Goal: Find contact information: Find contact information

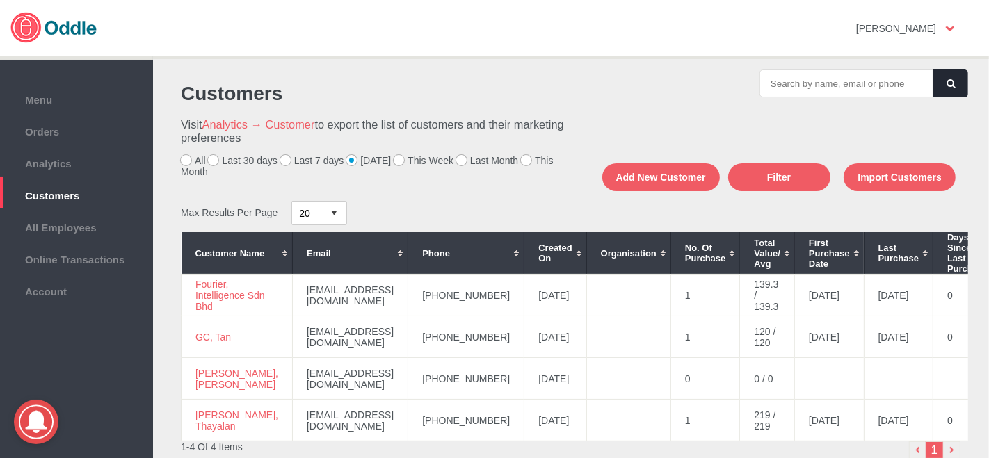
scroll to position [77, 0]
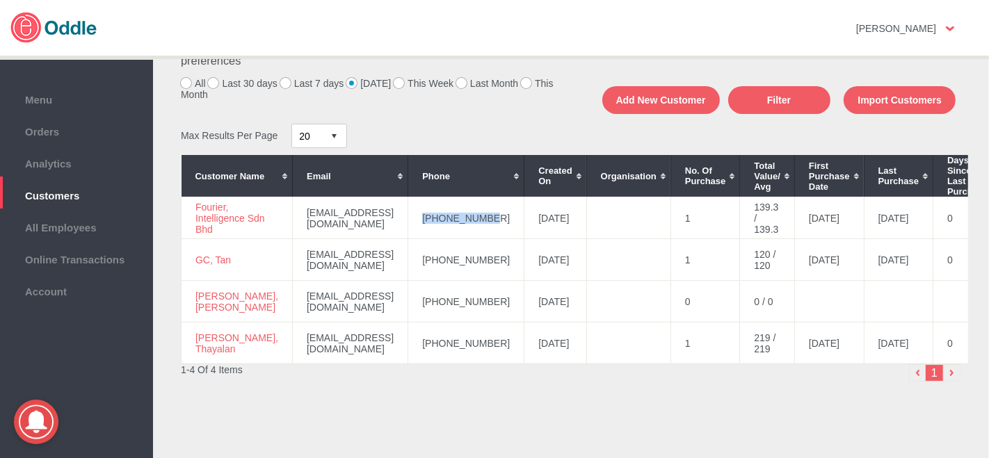
drag, startPoint x: 499, startPoint y: 217, endPoint x: 446, endPoint y: 217, distance: 52.9
click at [429, 220] on td "+60149295798" at bounding box center [466, 219] width 116 height 42
copy td "+60149295798"
drag, startPoint x: 241, startPoint y: 231, endPoint x: 196, endPoint y: 211, distance: 48.6
click at [196, 211] on td "Fourier, Intelligence Sdn Bhd" at bounding box center [237, 219] width 111 height 42
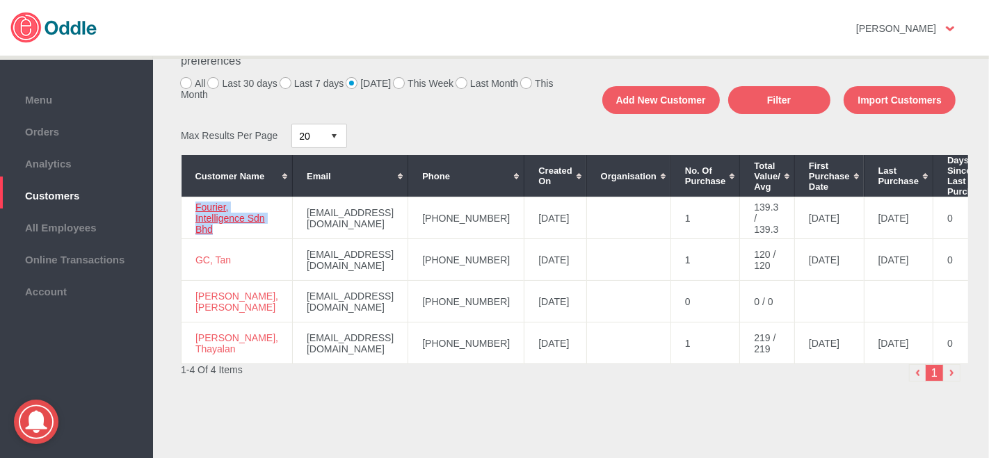
copy link "Fourier, Intelligence Sdn Bhd"
drag, startPoint x: 494, startPoint y: 305, endPoint x: 435, endPoint y: 296, distance: 60.4
click at [421, 309] on td "+60146611135" at bounding box center [466, 302] width 116 height 42
drag, startPoint x: 499, startPoint y: 262, endPoint x: 426, endPoint y: 271, distance: 72.9
click at [426, 271] on td "+60192280368" at bounding box center [466, 260] width 116 height 42
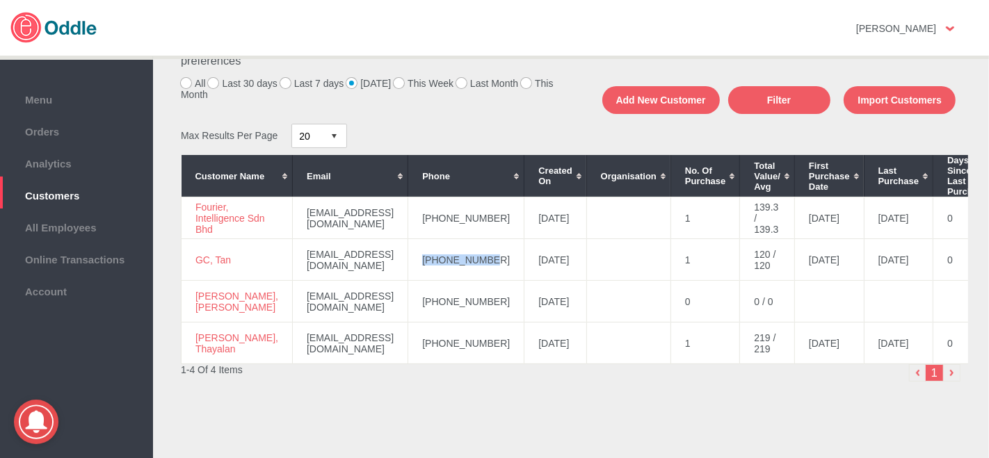
copy td "+60192280368"
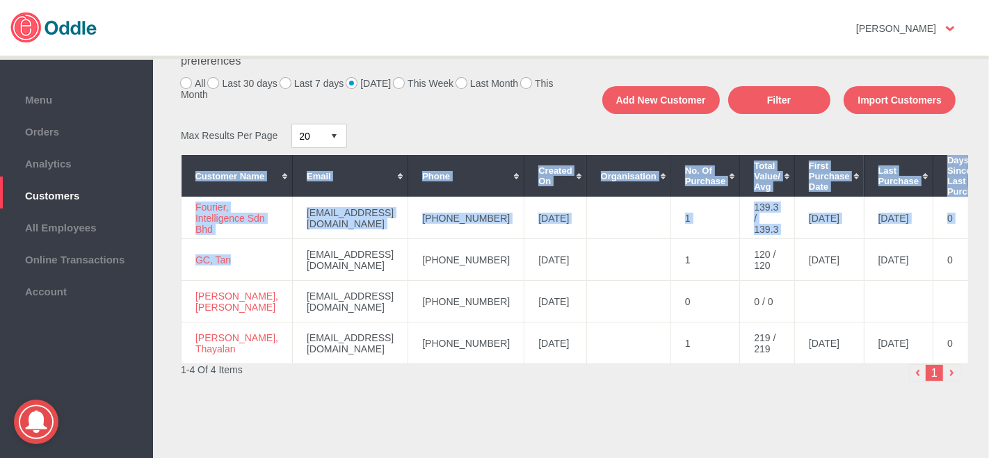
drag, startPoint x: 234, startPoint y: 261, endPoint x: 179, endPoint y: 263, distance: 55.7
click at [179, 263] on div "Customer Name Email Phone Created On Organisation No. of Purchase Total Value/ …" at bounding box center [571, 259] width 794 height 209
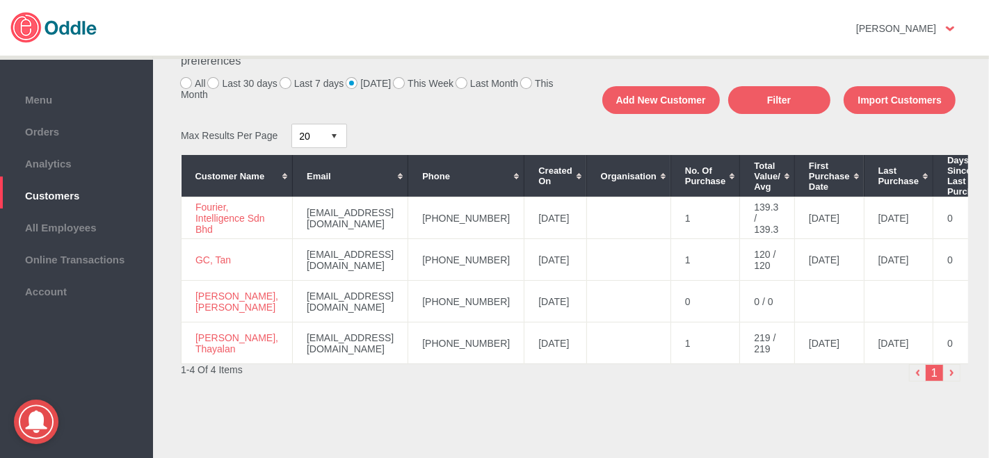
click at [362, 405] on div "Customers Visit Analytics → Customer to export the list of customers and their …" at bounding box center [571, 240] width 808 height 496
drag, startPoint x: 243, startPoint y: 262, endPoint x: 191, endPoint y: 262, distance: 52.2
click at [191, 262] on td "GC, Tan" at bounding box center [237, 260] width 111 height 42
copy link "GC, Tan"
drag, startPoint x: 499, startPoint y: 353, endPoint x: 436, endPoint y: 355, distance: 62.6
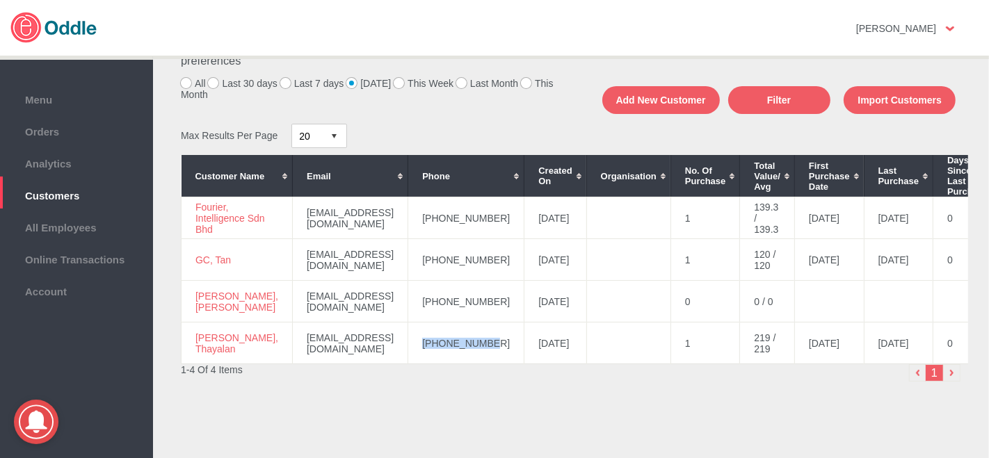
click at [429, 359] on td "+60177717321" at bounding box center [466, 344] width 116 height 42
copy td "+60177717321"
drag, startPoint x: 243, startPoint y: 356, endPoint x: 198, endPoint y: 344, distance: 47.4
click at [193, 345] on td "Sandhya, Thayalan" at bounding box center [237, 344] width 111 height 42
copy link "Sandhya, Thayalan"
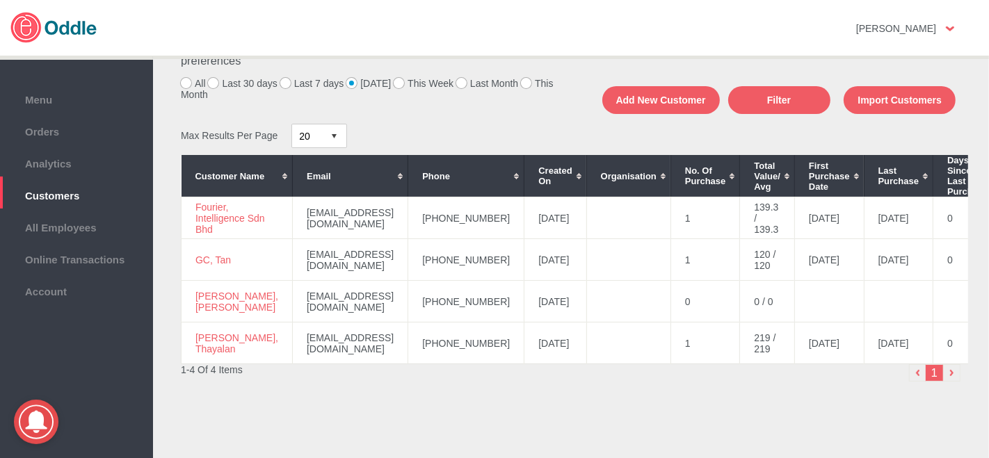
click at [508, 432] on div "Customers Visit Analytics → Customer to export the list of customers and their …" at bounding box center [571, 240] width 808 height 496
click at [394, 86] on label "This Week" at bounding box center [424, 83] width 60 height 11
click at [0, 0] on input "This Week" at bounding box center [0, 0] width 0 height 0
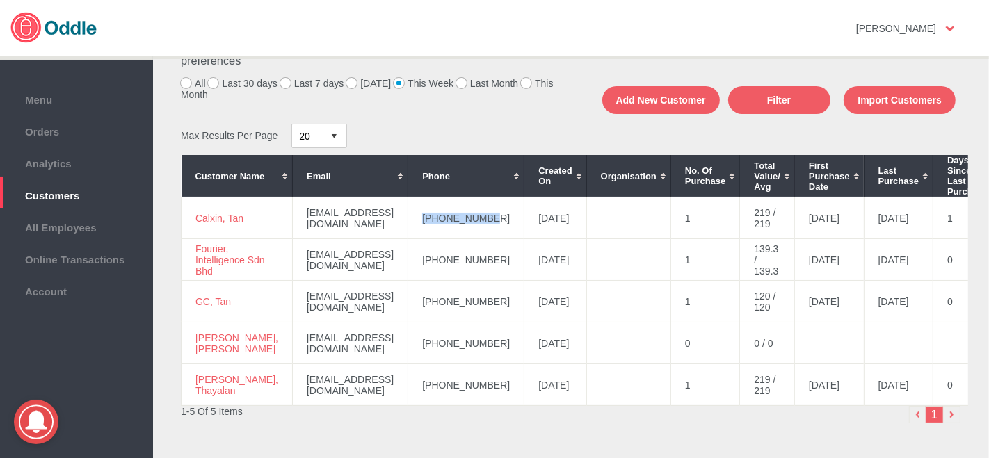
drag, startPoint x: 500, startPoint y: 222, endPoint x: 428, endPoint y: 229, distance: 72.7
click at [427, 230] on td "+60166601662" at bounding box center [466, 219] width 116 height 42
copy td "+60166601662"
drag, startPoint x: 245, startPoint y: 219, endPoint x: 191, endPoint y: 225, distance: 55.2
click at [184, 225] on td "Calxin, Tan" at bounding box center [237, 219] width 111 height 42
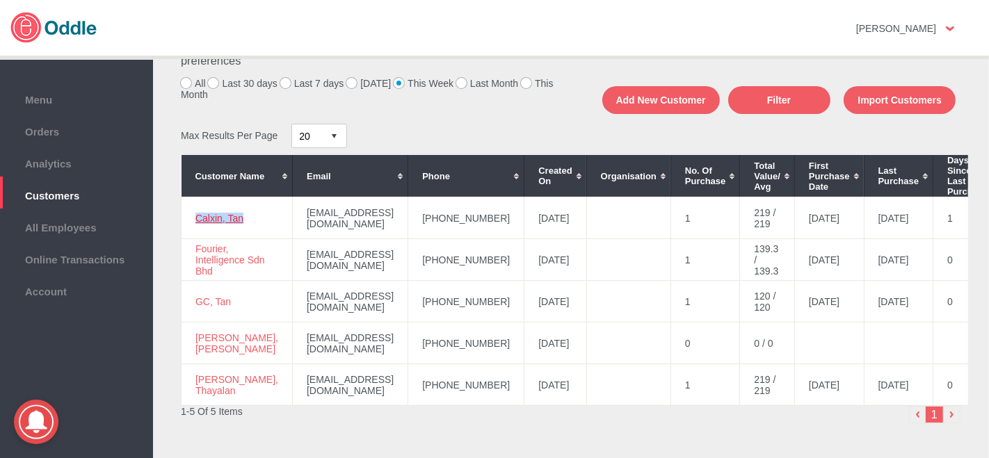
copy link "Calxin, Tan"
click at [284, 83] on label "Last 7 days" at bounding box center [312, 83] width 64 height 11
click at [0, 0] on input "Last 7 days" at bounding box center [0, 0] width 0 height 0
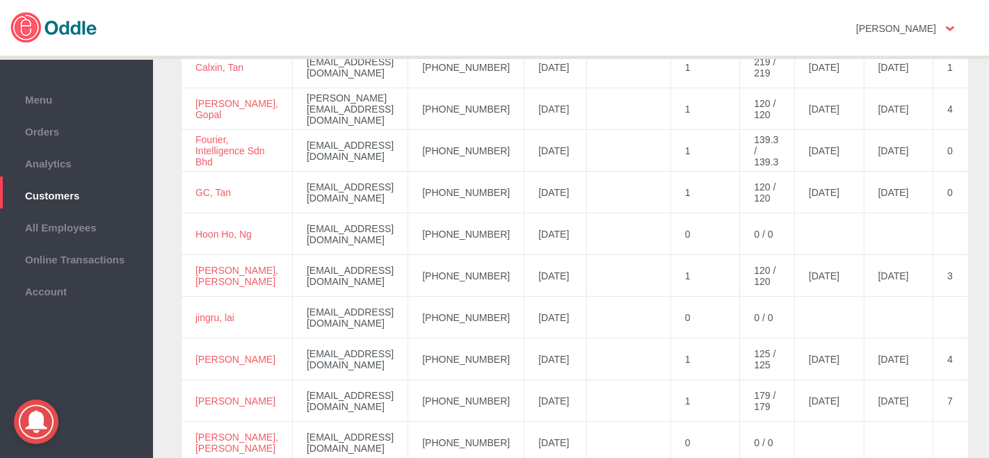
scroll to position [204, 0]
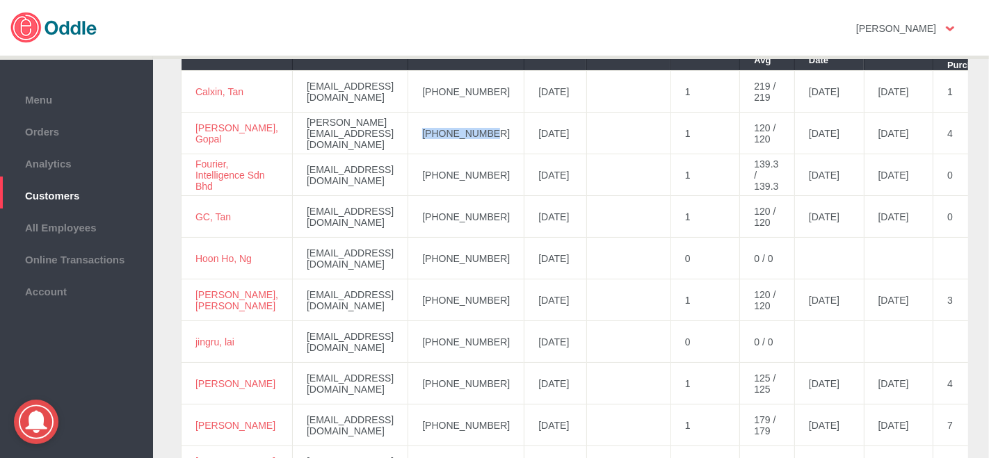
drag, startPoint x: 474, startPoint y: 138, endPoint x: 429, endPoint y: 143, distance: 44.9
click at [429, 143] on td "+60122886966" at bounding box center [466, 134] width 116 height 42
copy td "+60122886966"
click at [499, 373] on td "+60163115220" at bounding box center [466, 384] width 116 height 42
drag, startPoint x: 216, startPoint y: 140, endPoint x: 192, endPoint y: 130, distance: 25.6
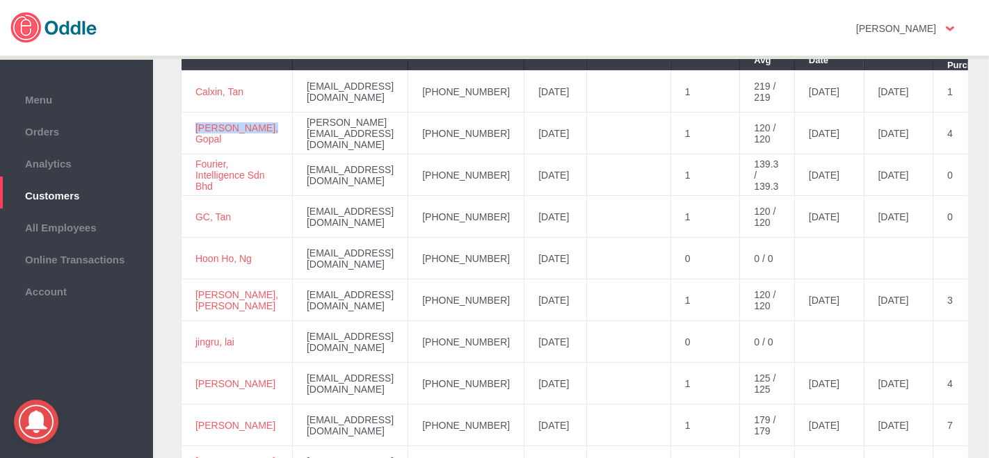
click at [192, 130] on td "Dominic, Gopal" at bounding box center [237, 134] width 111 height 42
copy link "Dominic, Gopal"
drag, startPoint x: 499, startPoint y: 384, endPoint x: 437, endPoint y: 378, distance: 62.1
click at [421, 385] on td "+60163115220" at bounding box center [466, 384] width 116 height 42
drag, startPoint x: 216, startPoint y: 391, endPoint x: 193, endPoint y: 380, distance: 25.8
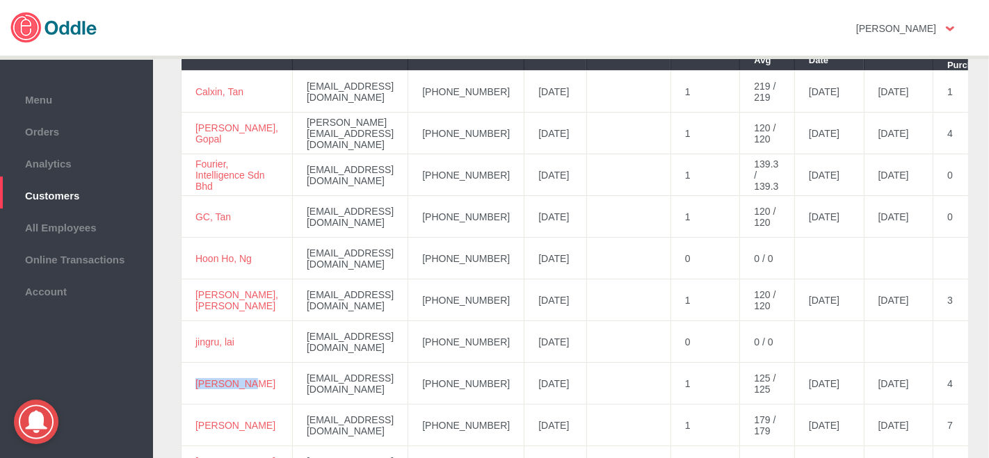
click at [193, 381] on td "Joanne, Ng" at bounding box center [237, 384] width 111 height 42
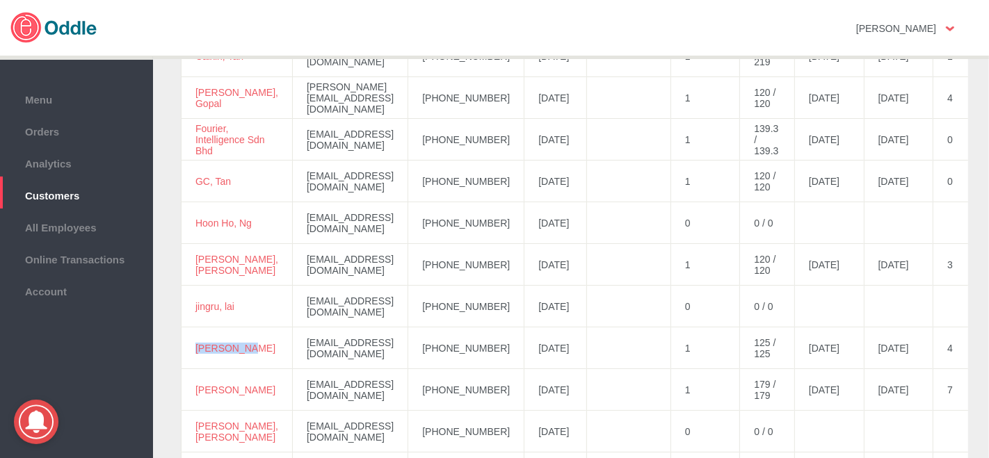
scroll to position [229, 0]
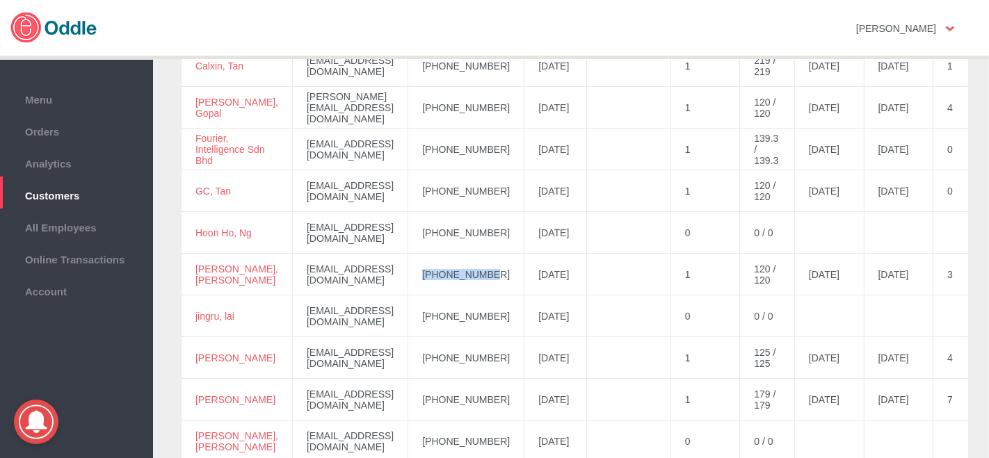
drag, startPoint x: 497, startPoint y: 277, endPoint x: 429, endPoint y: 279, distance: 68.2
click at [423, 281] on td "+60122872916" at bounding box center [466, 275] width 116 height 42
drag, startPoint x: 432, startPoint y: 277, endPoint x: 558, endPoint y: 323, distance: 133.7
click at [558, 323] on td "2025-09-10" at bounding box center [555, 317] width 62 height 42
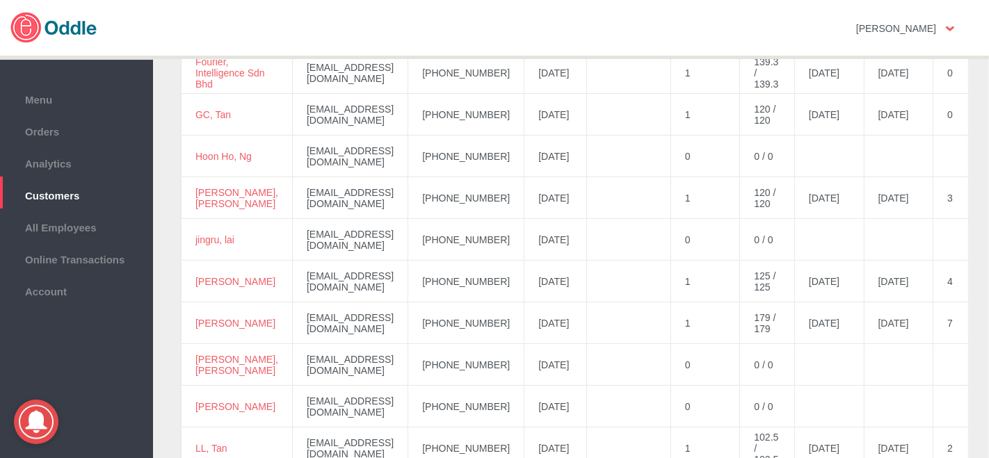
scroll to position [307, 0]
drag, startPoint x: 499, startPoint y: 195, endPoint x: 421, endPoint y: 202, distance: 78.1
click at [419, 202] on td "+60122872916" at bounding box center [466, 197] width 116 height 42
drag, startPoint x: 230, startPoint y: 203, endPoint x: 200, endPoint y: 190, distance: 32.7
click at [193, 189] on td "Jenett, Tang" at bounding box center [237, 197] width 111 height 42
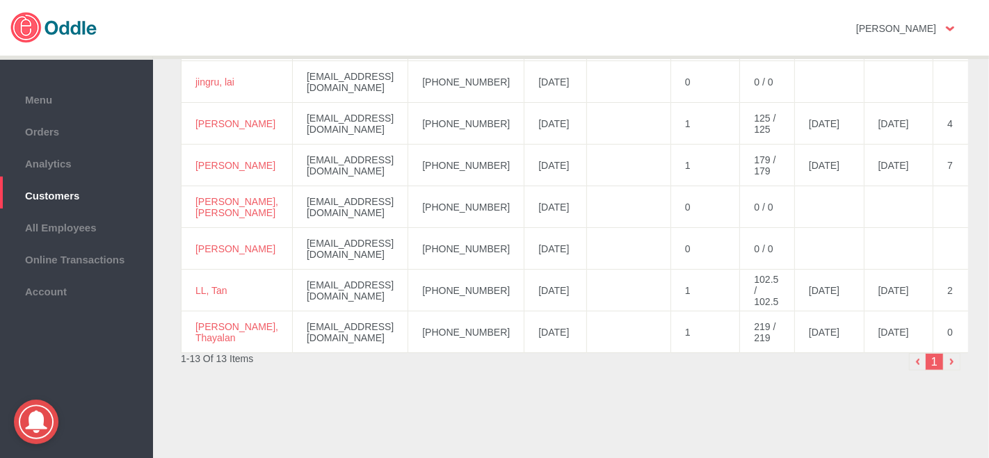
scroll to position [482, 0]
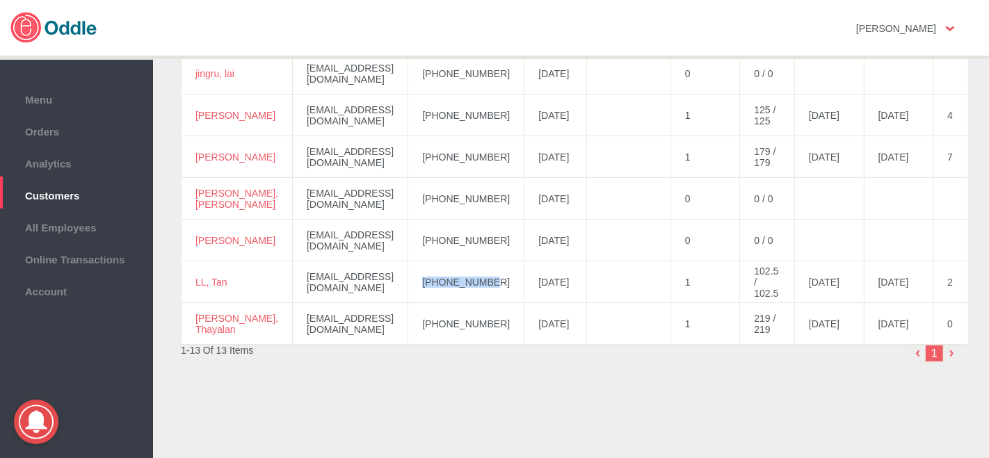
drag, startPoint x: 483, startPoint y: 277, endPoint x: 422, endPoint y: 282, distance: 60.7
click at [422, 282] on td "+60172920538" at bounding box center [466, 282] width 116 height 42
drag, startPoint x: 234, startPoint y: 281, endPoint x: 183, endPoint y: 281, distance: 51.5
click at [183, 281] on td "LL, Tan" at bounding box center [237, 282] width 111 height 42
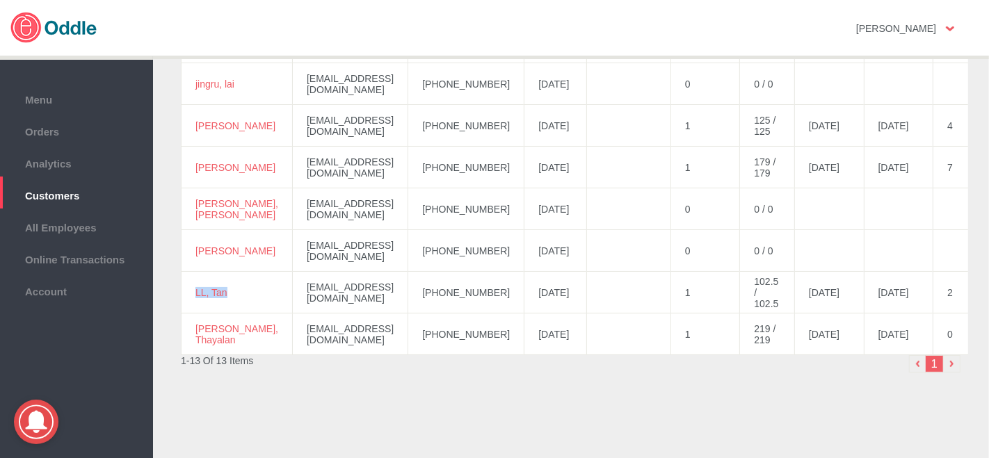
scroll to position [451, 0]
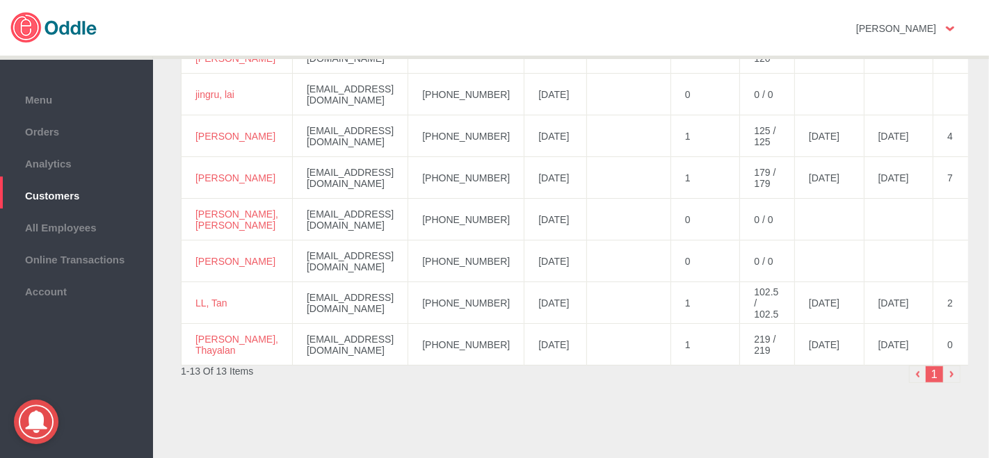
click at [474, 222] on td "+60146611135" at bounding box center [466, 220] width 116 height 42
click at [53, 127] on span "Orders" at bounding box center [76, 129] width 139 height 15
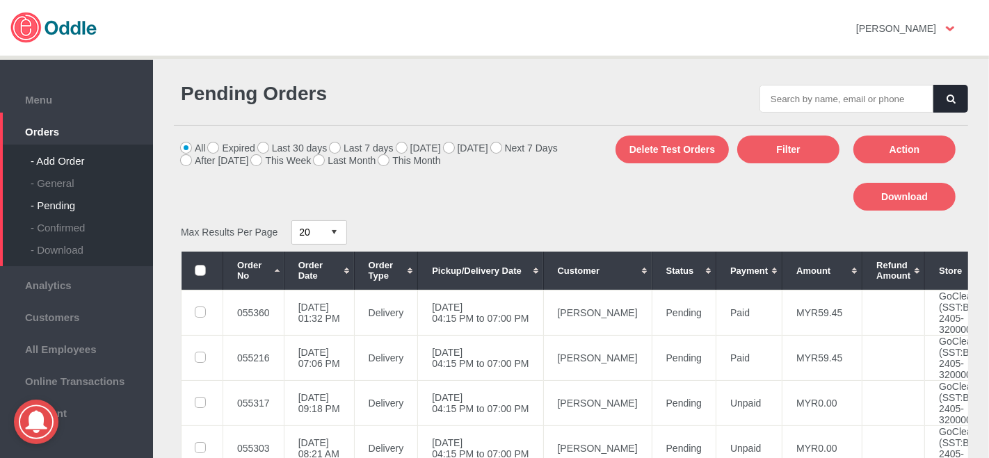
click at [74, 154] on div "- Add Order" at bounding box center [92, 156] width 122 height 22
